Goal: Task Accomplishment & Management: Manage account settings

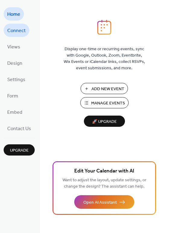
drag, startPoint x: 20, startPoint y: 32, endPoint x: 13, endPoint y: 30, distance: 6.9
click at [13, 30] on span "Connect" at bounding box center [16, 31] width 18 height 10
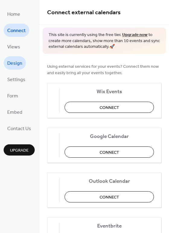
click at [15, 64] on span "Design" at bounding box center [14, 64] width 15 height 10
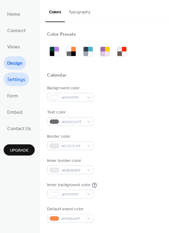
click at [15, 83] on span "Settings" at bounding box center [16, 80] width 18 height 10
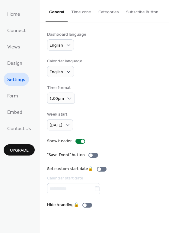
click at [132, 13] on button "Subscribe Button" at bounding box center [143, 10] width 40 height 21
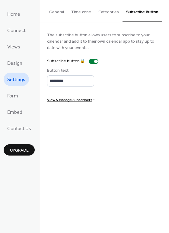
click at [106, 11] on button "Categories" at bounding box center [109, 10] width 28 height 21
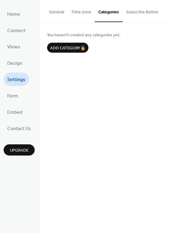
click at [52, 13] on button "General" at bounding box center [57, 10] width 22 height 21
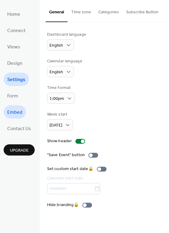
click at [16, 115] on span "Embed" at bounding box center [14, 113] width 15 height 10
click at [75, 10] on button "Time zone" at bounding box center [81, 10] width 27 height 21
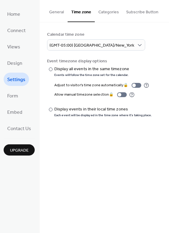
click at [105, 13] on button "Categories" at bounding box center [109, 10] width 28 height 21
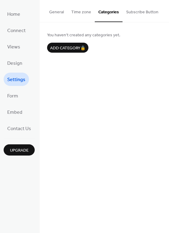
click at [134, 8] on button "Subscribe Button" at bounding box center [143, 10] width 40 height 21
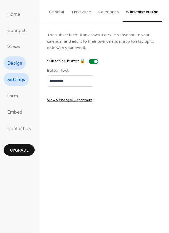
click at [18, 65] on span "Design" at bounding box center [14, 64] width 15 height 10
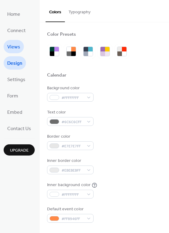
click at [11, 45] on span "Views" at bounding box center [13, 47] width 13 height 10
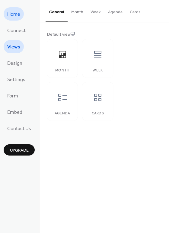
click at [9, 13] on span "Home" at bounding box center [13, 15] width 13 height 10
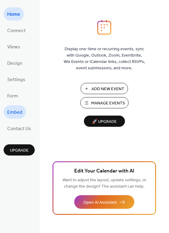
click at [23, 113] on link "Embed" at bounding box center [15, 111] width 22 height 13
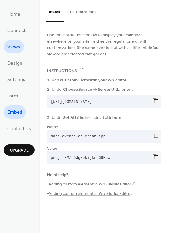
click at [10, 45] on span "Views" at bounding box center [13, 47] width 13 height 10
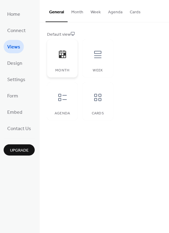
click at [61, 54] on icon at bounding box center [63, 55] width 10 height 10
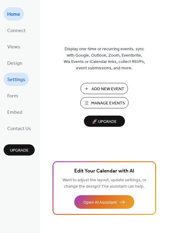
click at [17, 79] on span "Settings" at bounding box center [16, 80] width 18 height 10
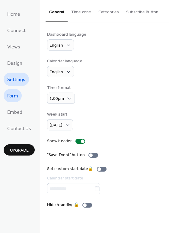
click at [15, 98] on span "Form" at bounding box center [12, 96] width 11 height 10
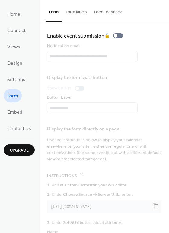
click at [71, 14] on button "Form labels" at bounding box center [76, 10] width 28 height 21
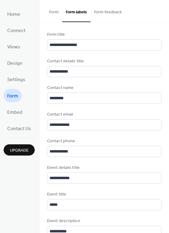
click at [100, 13] on button "Form feedback" at bounding box center [108, 10] width 35 height 21
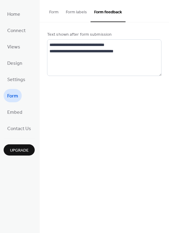
click at [51, 9] on button "Form" at bounding box center [54, 10] width 17 height 21
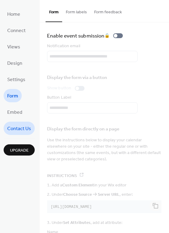
click at [17, 129] on span "Contact Us" at bounding box center [19, 129] width 24 height 10
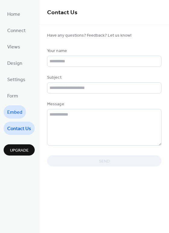
click at [14, 113] on span "Embed" at bounding box center [14, 113] width 15 height 10
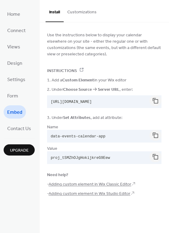
click at [75, 11] on button "Customizations" at bounding box center [82, 10] width 37 height 21
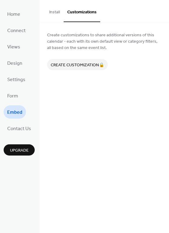
click at [51, 11] on button "Install" at bounding box center [55, 10] width 18 height 21
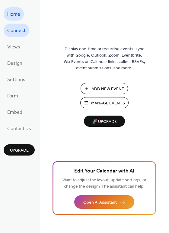
click at [15, 36] on link "Connect" at bounding box center [17, 30] width 26 height 13
click at [15, 31] on span "Connect" at bounding box center [16, 31] width 18 height 10
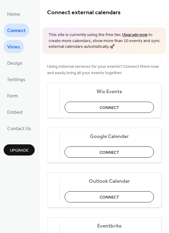
click at [15, 51] on span "Views" at bounding box center [13, 47] width 13 height 10
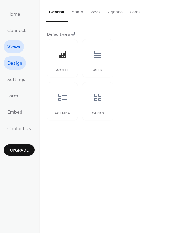
click at [13, 64] on span "Design" at bounding box center [14, 64] width 15 height 10
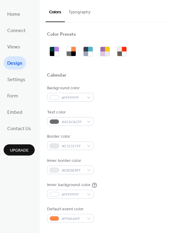
click at [137, 80] on div at bounding box center [104, 82] width 115 height 5
click at [14, 78] on span "Settings" at bounding box center [16, 80] width 18 height 10
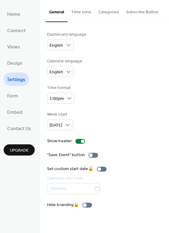
click at [104, 38] on div "Dashboard language English" at bounding box center [104, 40] width 115 height 19
drag, startPoint x: 129, startPoint y: 194, endPoint x: 125, endPoint y: 196, distance: 4.7
click at [125, 196] on div "Dashboard language English Calendar language English Time format 1:00pm Week st…" at bounding box center [104, 119] width 115 height 177
click at [12, 114] on span "Embed" at bounding box center [14, 113] width 15 height 10
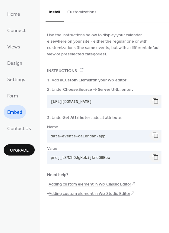
click at [83, 11] on button "Customizations" at bounding box center [82, 10] width 37 height 21
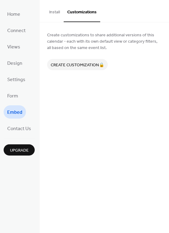
click at [53, 13] on button "Install" at bounding box center [55, 10] width 18 height 21
